Goal: Find specific page/section: Find specific page/section

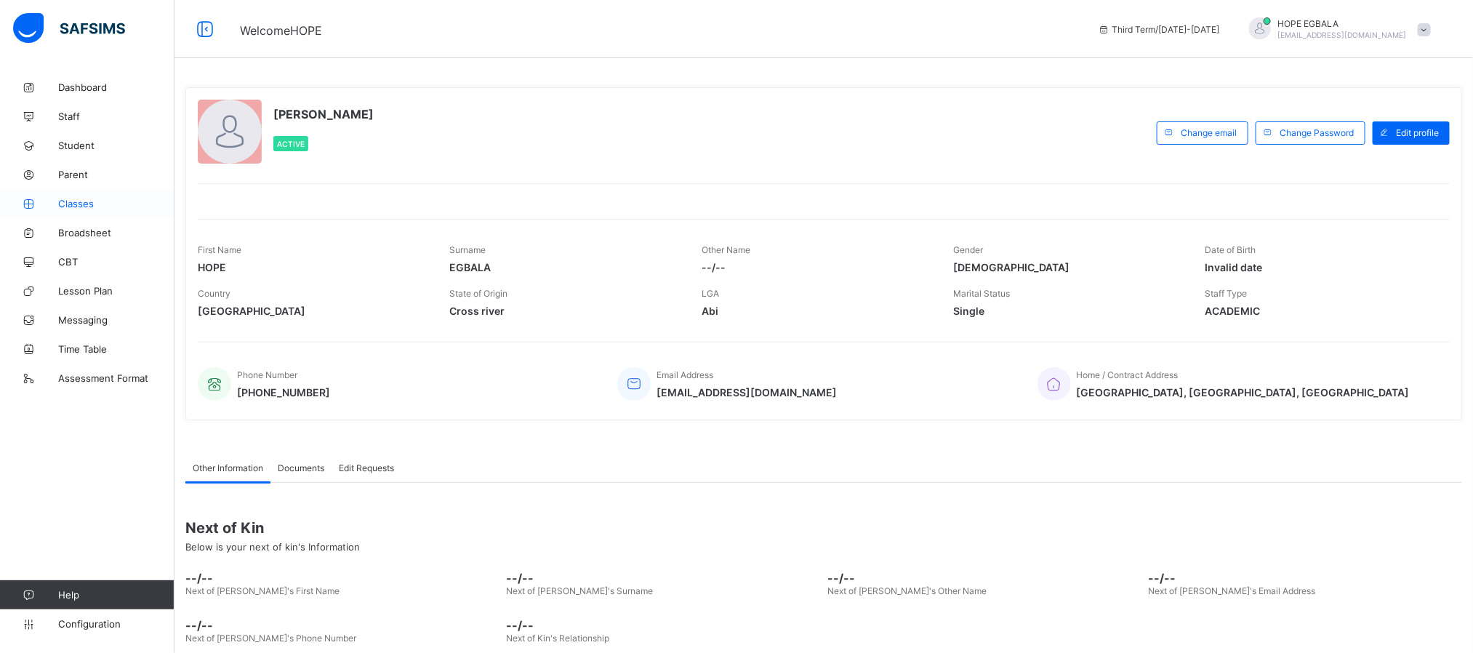
click at [59, 193] on link "Classes" at bounding box center [87, 203] width 174 height 29
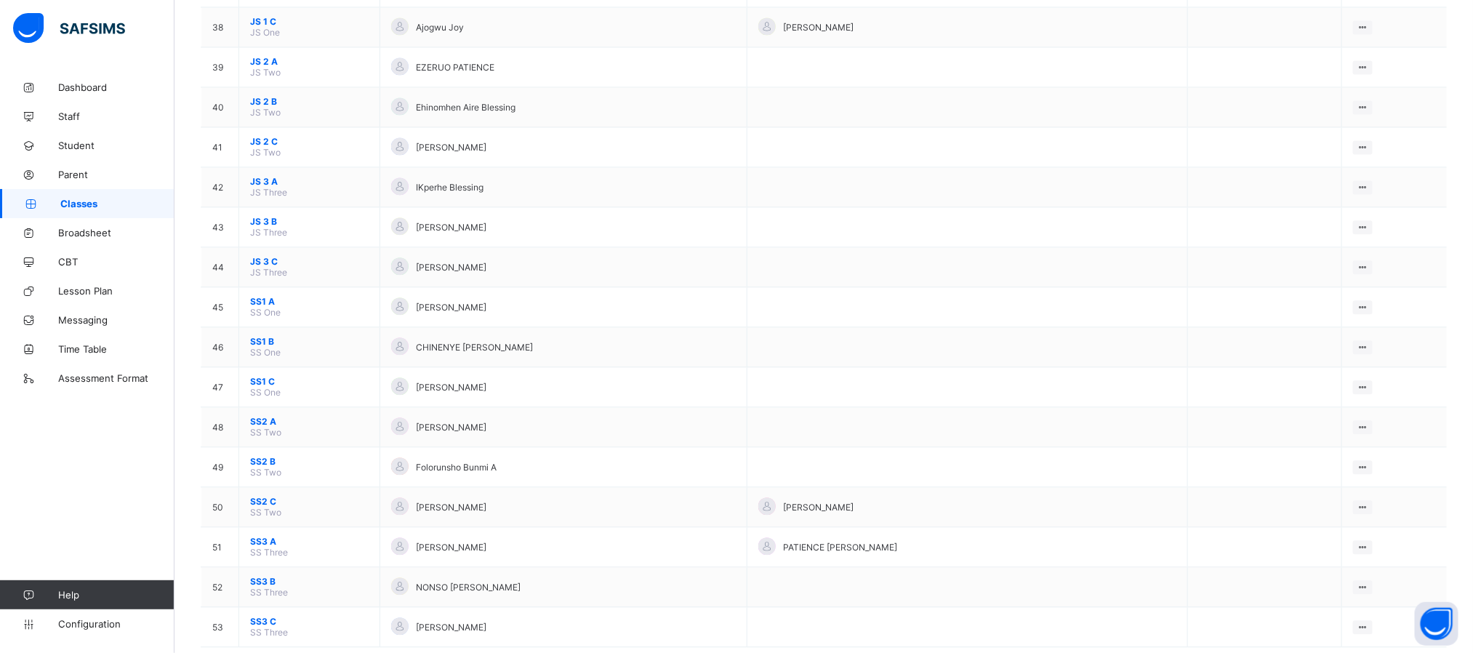
scroll to position [1693, 0]
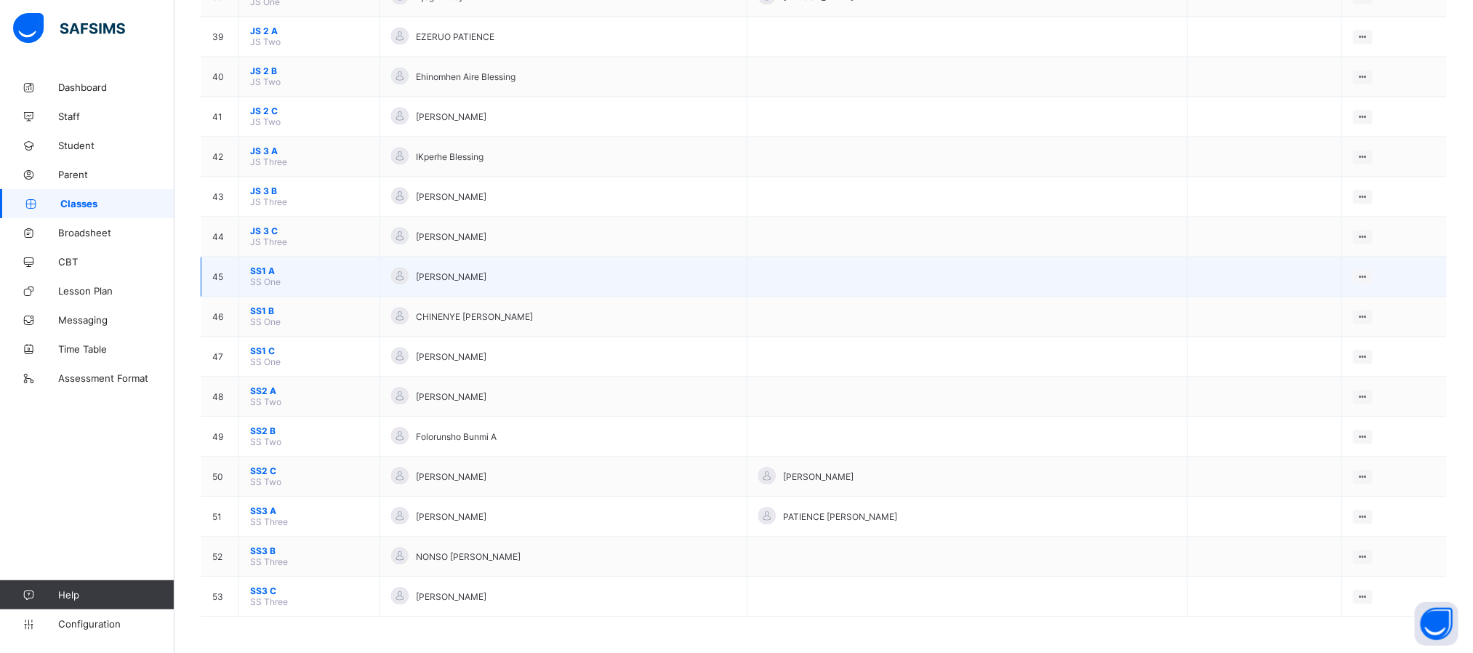
click at [258, 267] on span "SS1 A" at bounding box center [309, 270] width 118 height 11
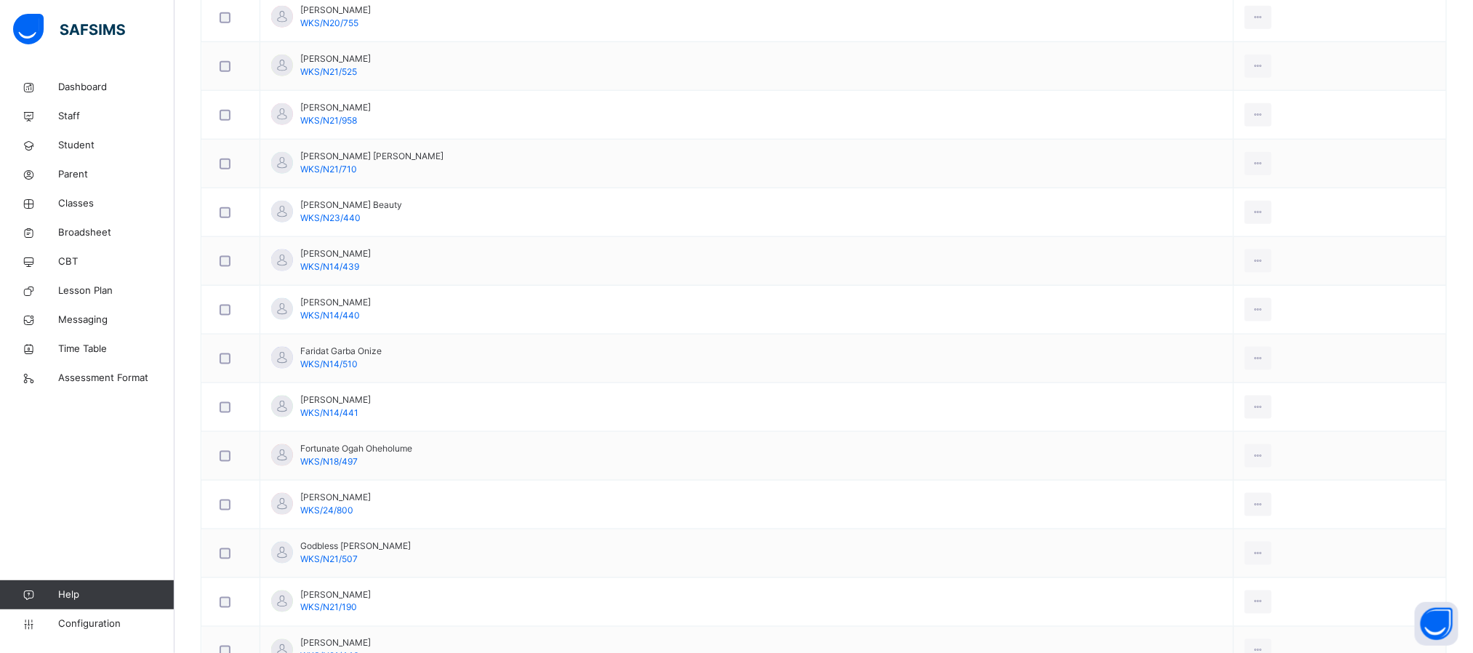
scroll to position [916, 0]
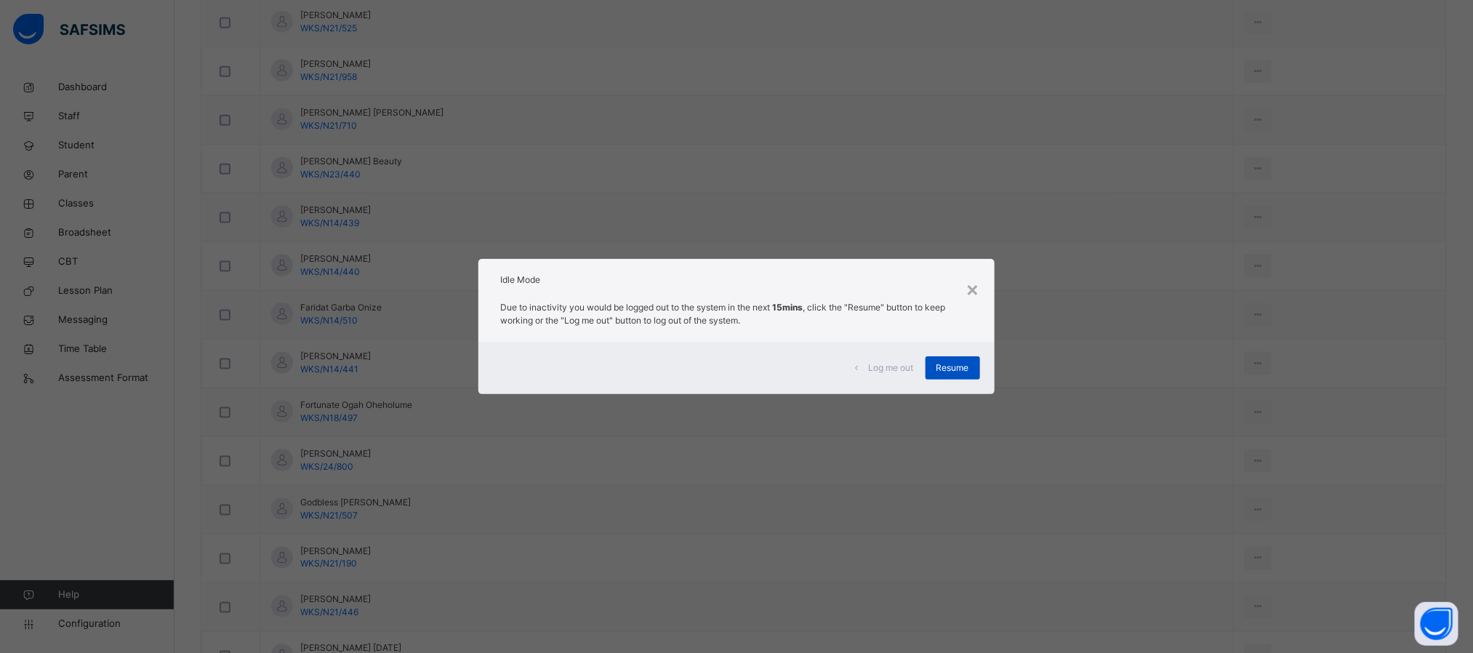
click at [968, 366] on span "Resume" at bounding box center [952, 367] width 33 height 13
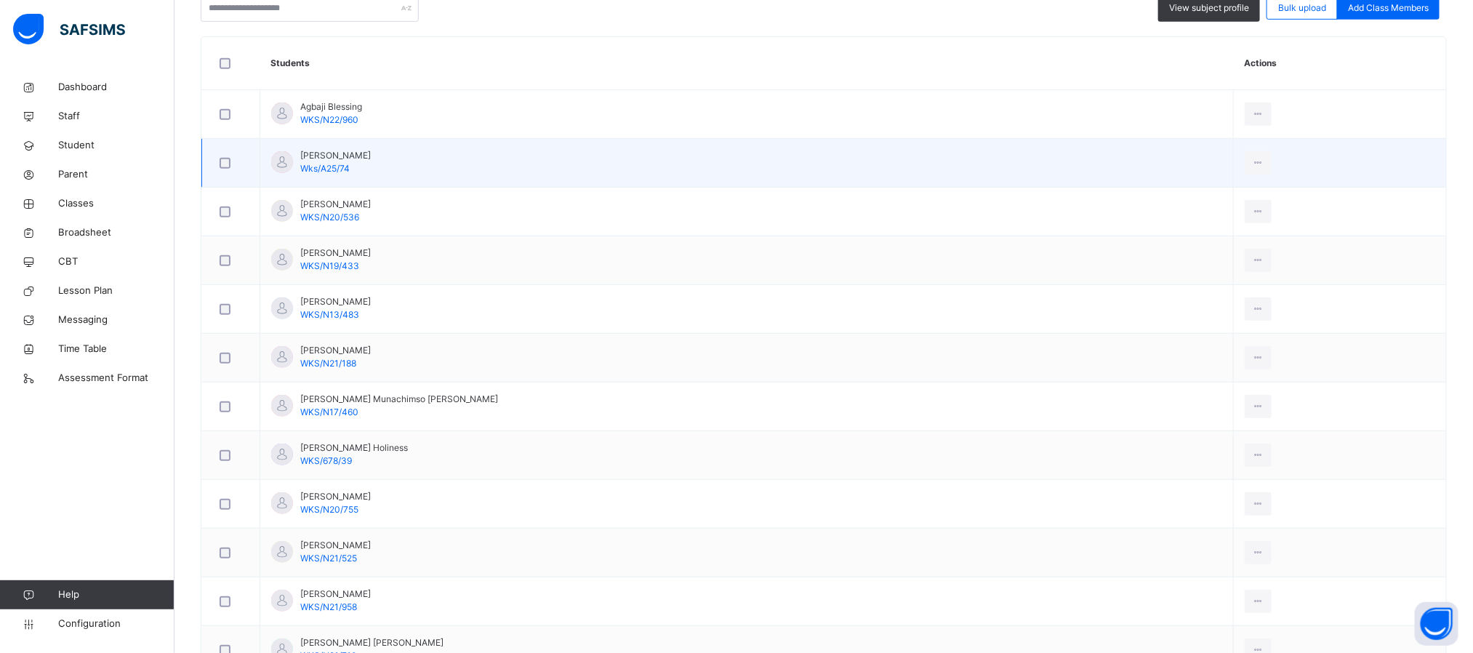
scroll to position [327, 0]
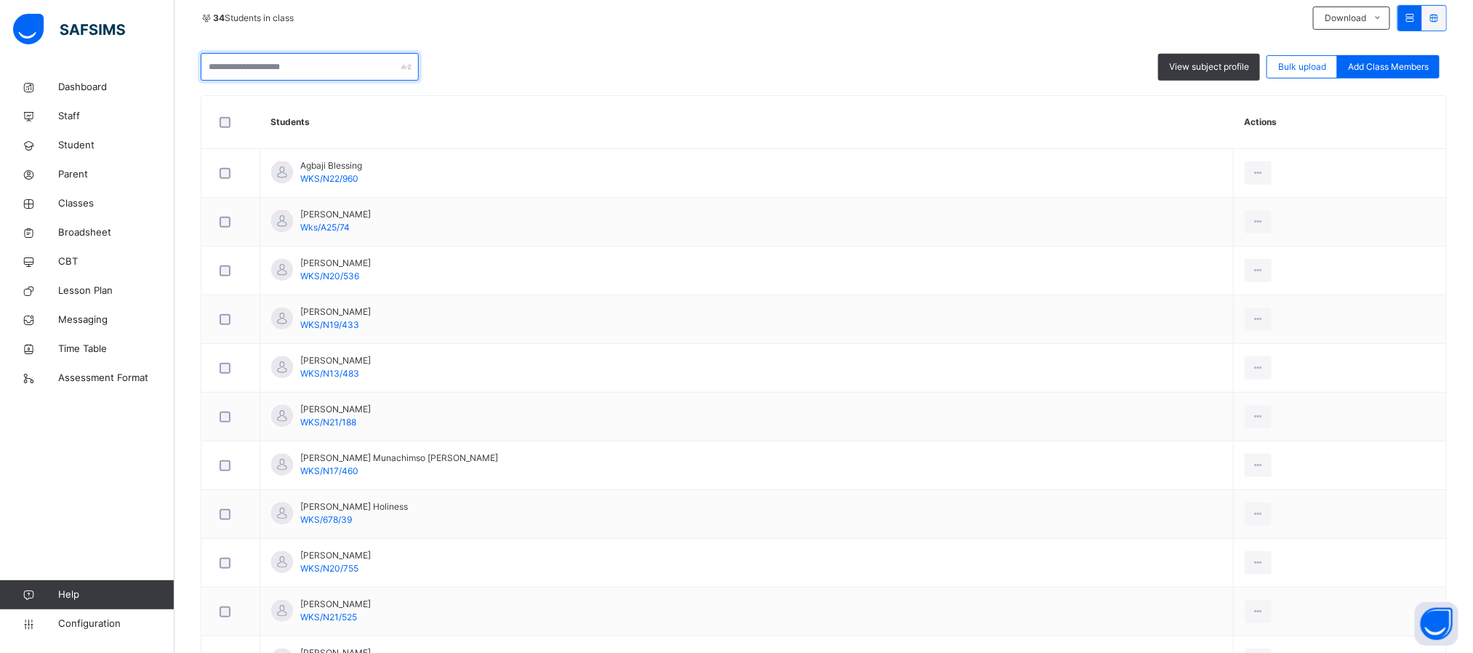
click at [308, 70] on input "text" at bounding box center [310, 67] width 218 height 28
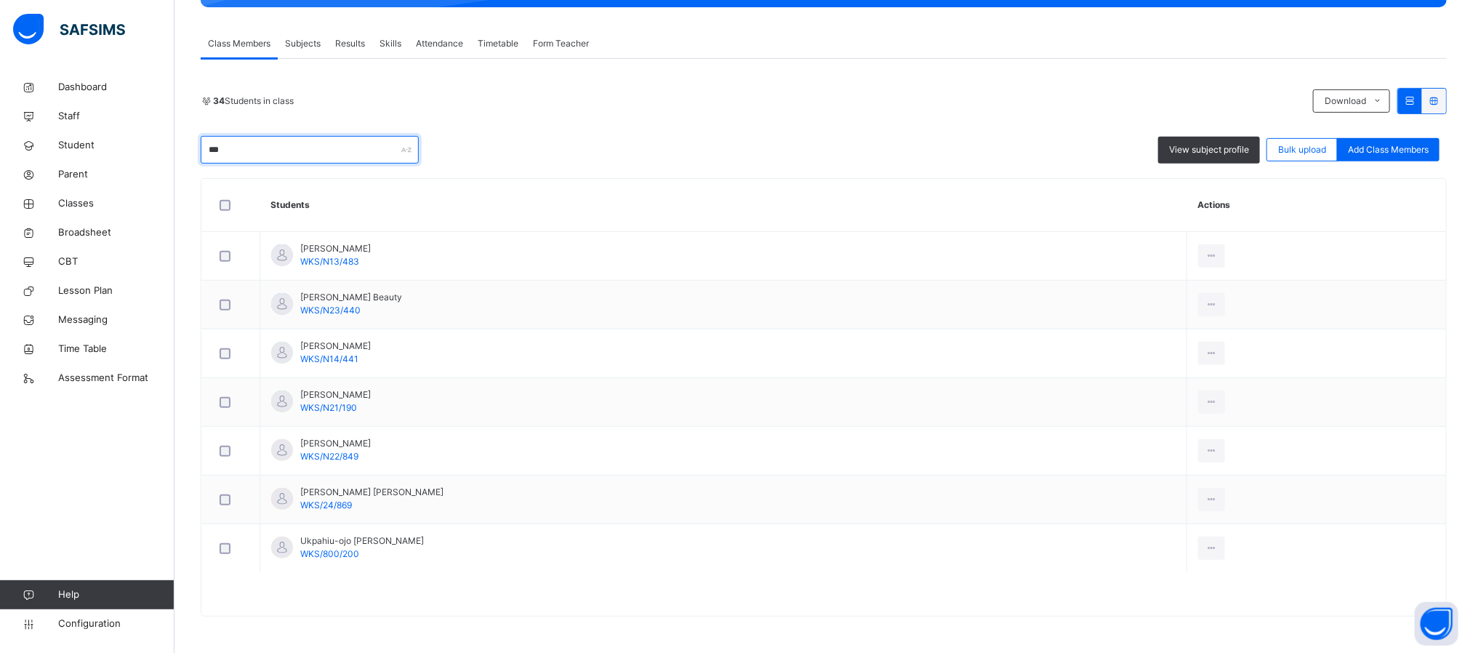
scroll to position [0, 0]
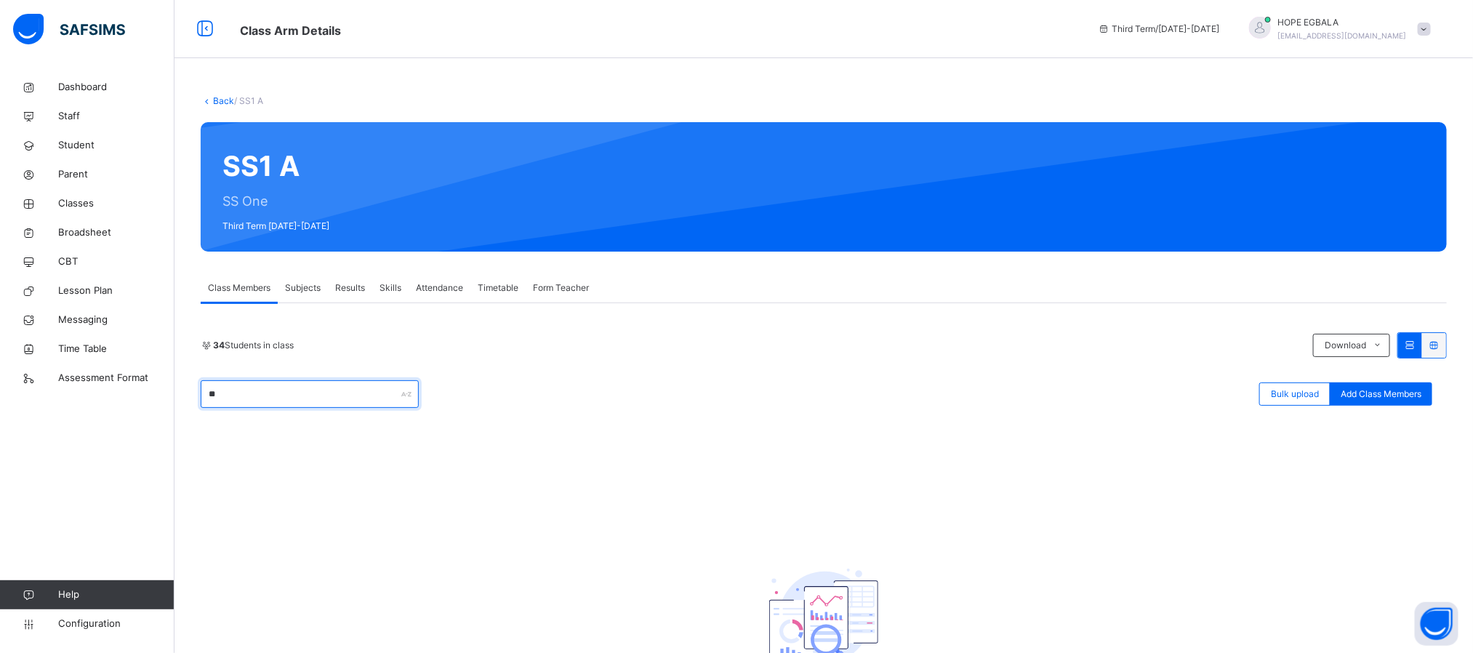
type input "*"
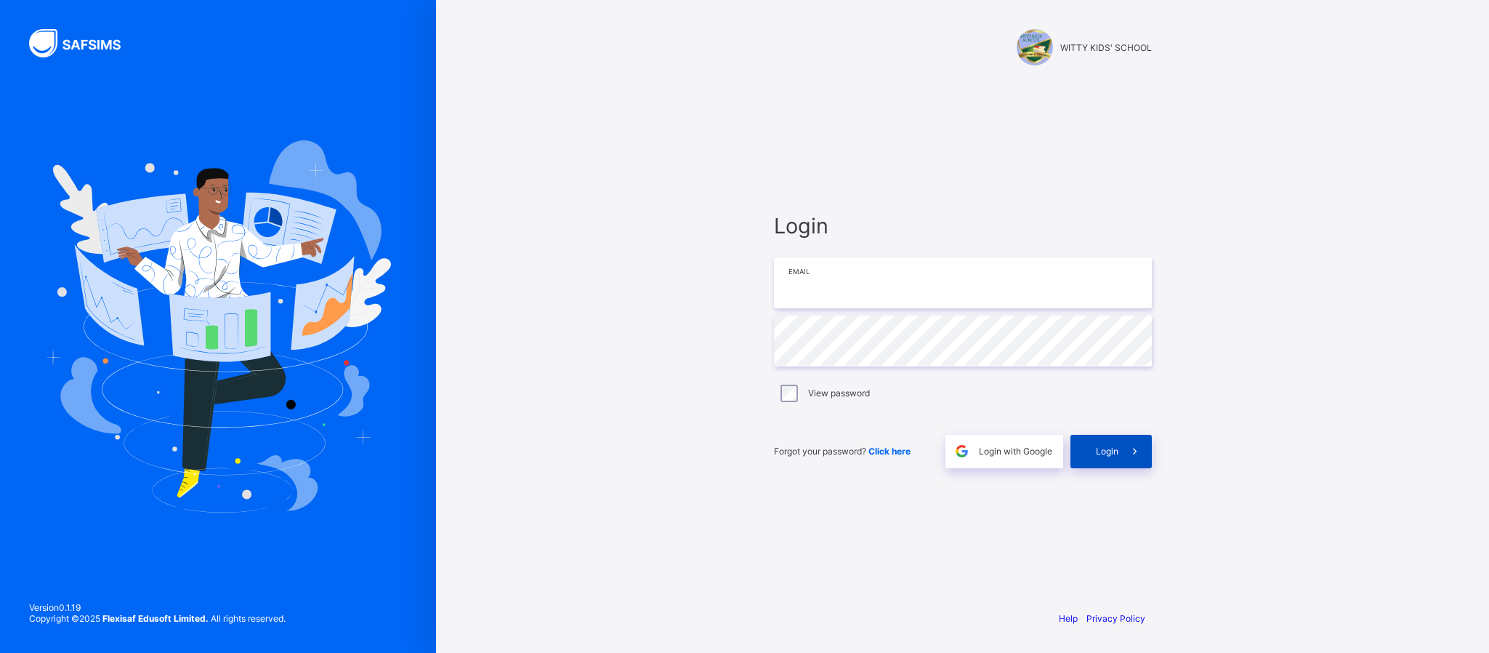
type input "**********"
click at [1087, 452] on div "Login" at bounding box center [1111, 451] width 81 height 33
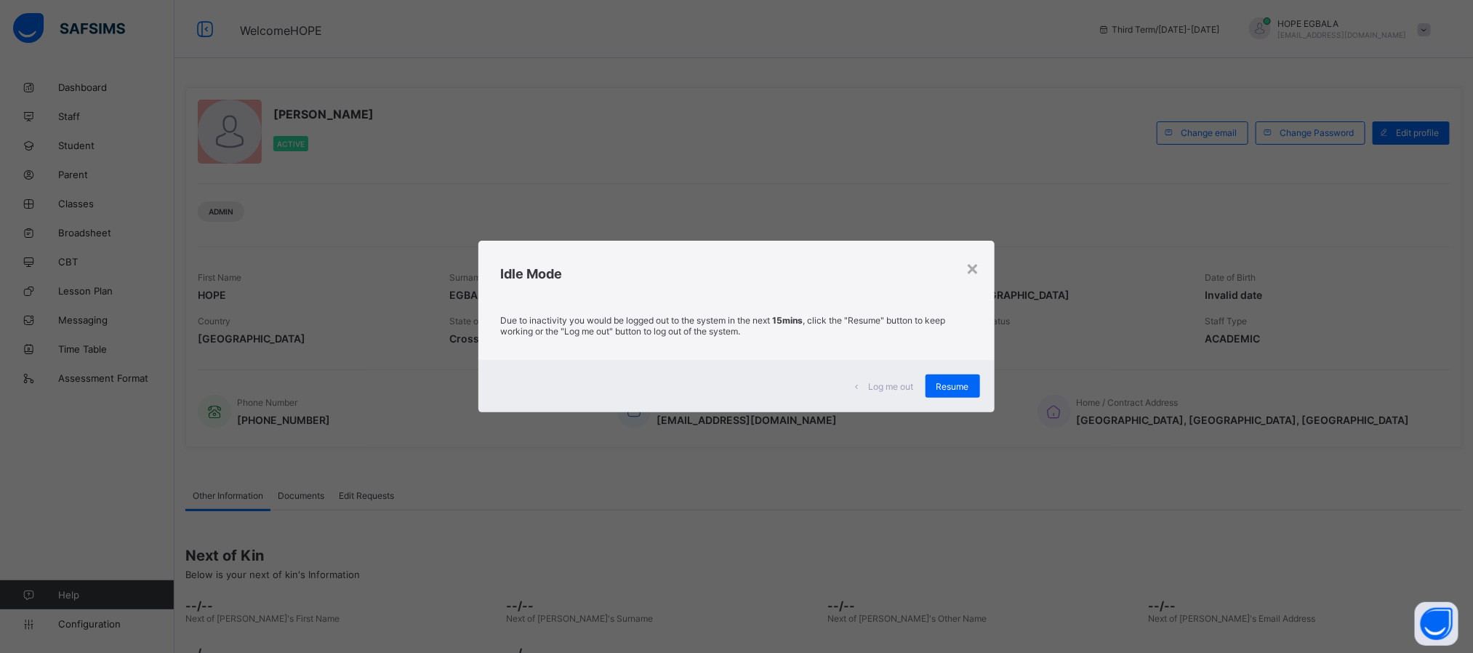
click at [941, 390] on span "Resume" at bounding box center [952, 386] width 33 height 11
